Goal: Navigation & Orientation: Go to known website

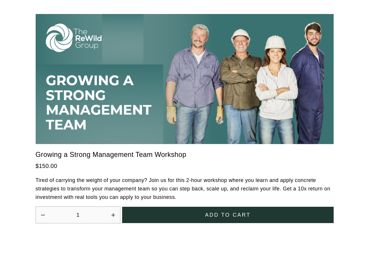
scroll to position [1614, 0]
